Goal: Check status

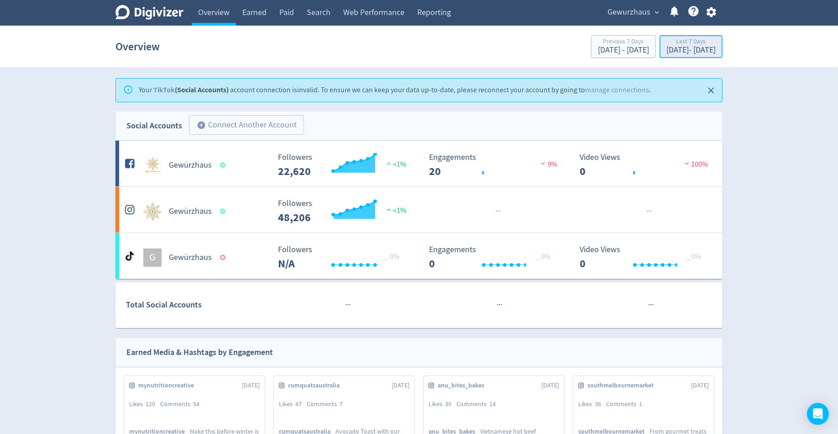
click at [667, 44] on div "Last 7 Days" at bounding box center [691, 42] width 49 height 8
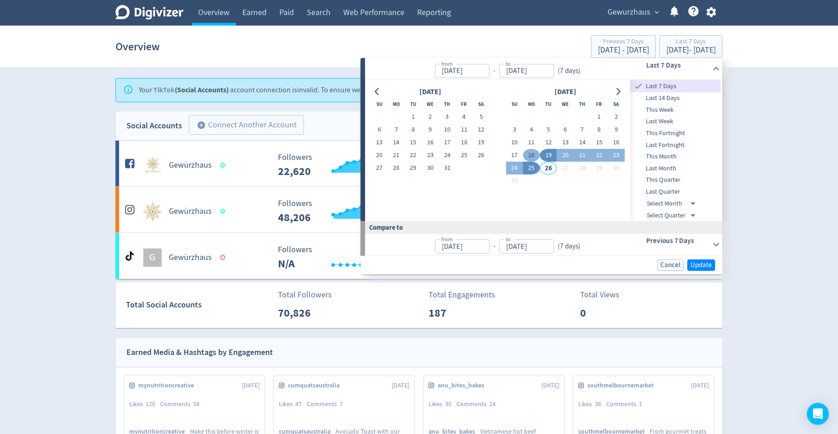
click at [526, 154] on button "18" at bounding box center [531, 155] width 17 height 13
type input "[DATE]"
click at [514, 168] on button "24" at bounding box center [514, 168] width 17 height 13
type input "[DATE]"
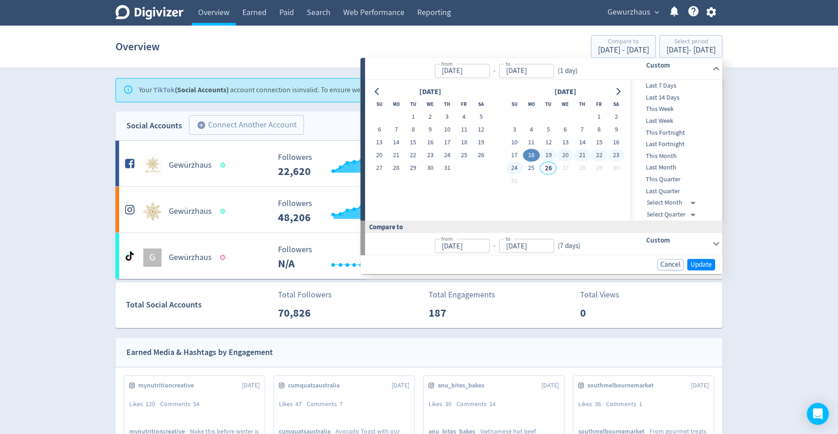
type input "[DATE]"
click at [703, 265] on span "Update" at bounding box center [701, 264] width 21 height 7
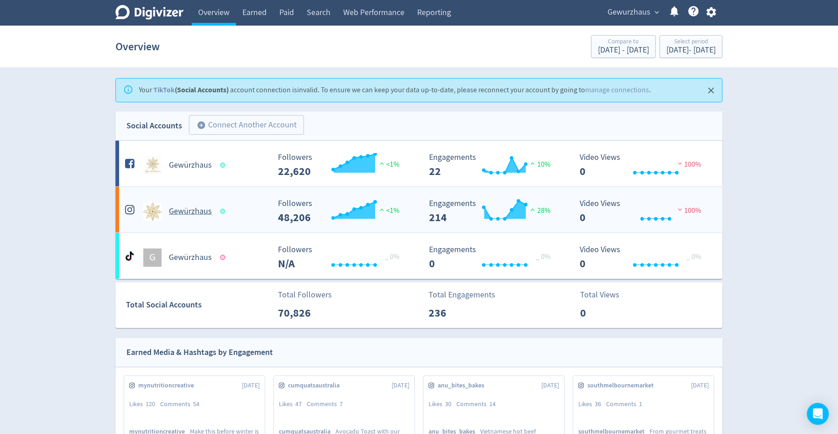
click at [192, 213] on h5 "Gewürzhaus" at bounding box center [190, 211] width 43 height 11
